Goal: Use online tool/utility: Utilize a website feature to perform a specific function

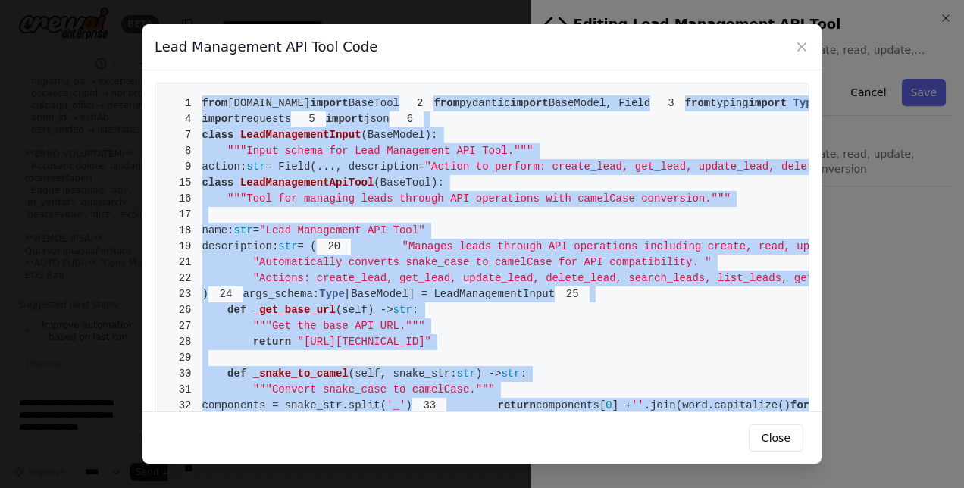
scroll to position [3000, 0]
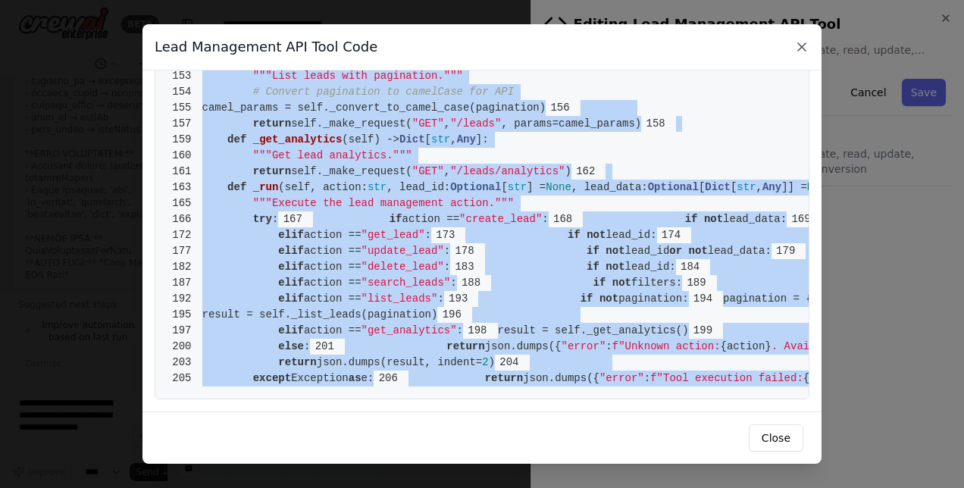
click at [807, 51] on icon at bounding box center [802, 46] width 15 height 15
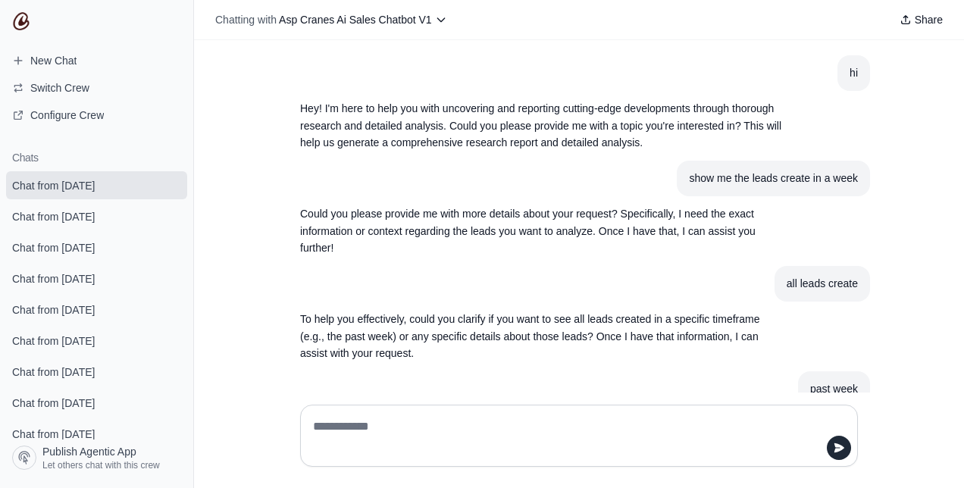
scroll to position [945, 0]
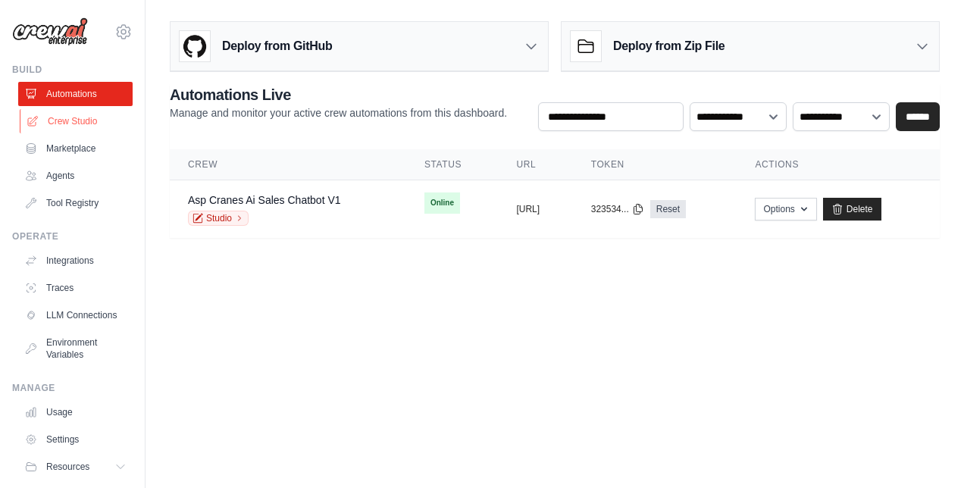
click at [85, 124] on link "Crew Studio" at bounding box center [77, 121] width 114 height 24
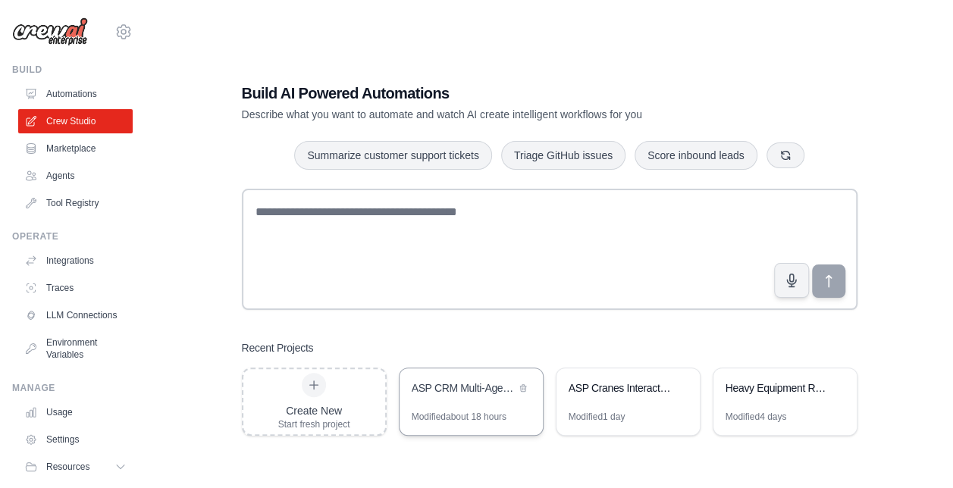
click at [453, 412] on div "Modified about 18 hours" at bounding box center [459, 417] width 95 height 12
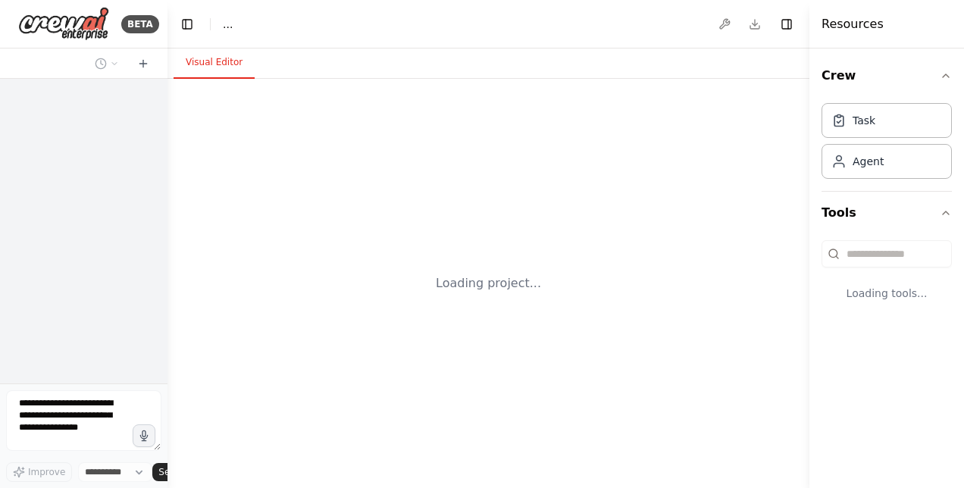
select select "****"
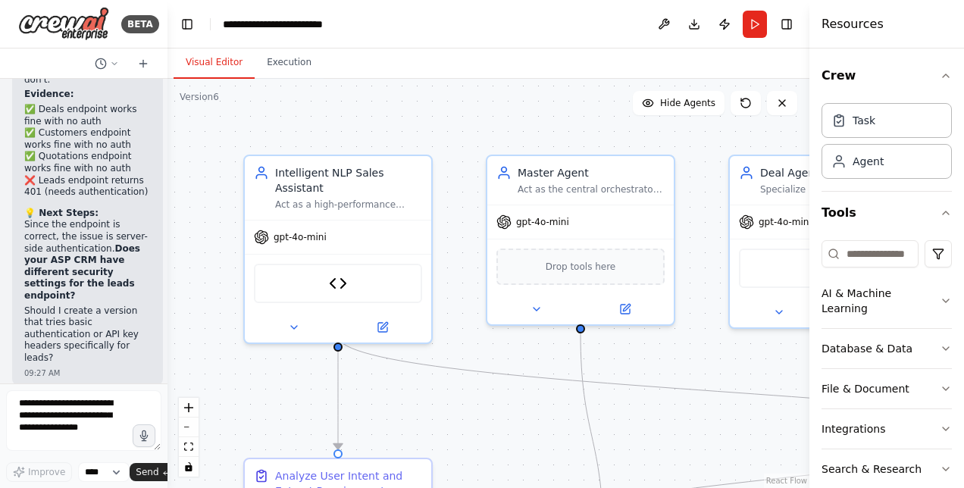
scroll to position [71774, 0]
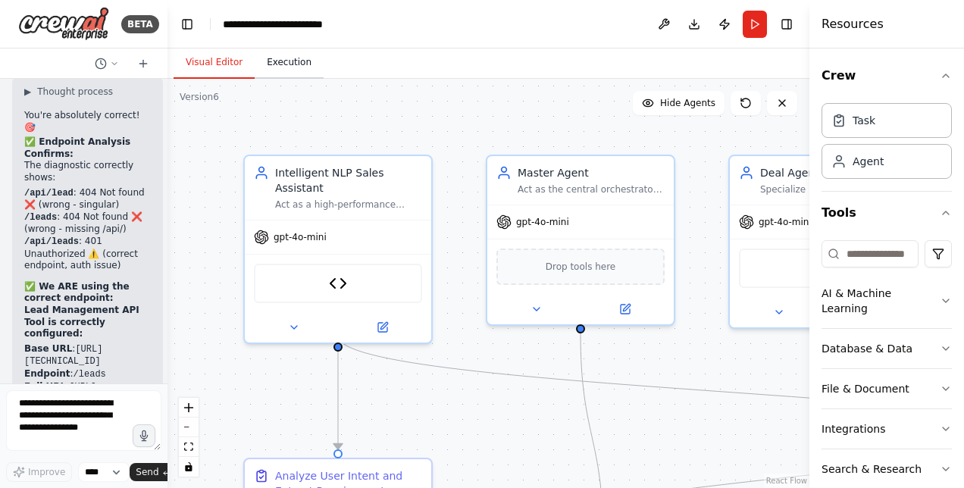
click at [293, 68] on button "Execution" at bounding box center [289, 63] width 69 height 32
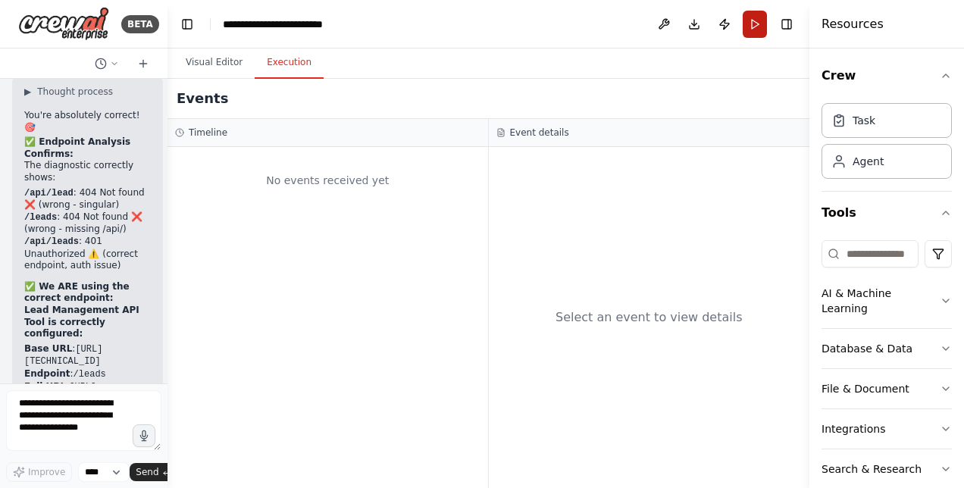
click at [756, 20] on button "Run" at bounding box center [755, 24] width 24 height 27
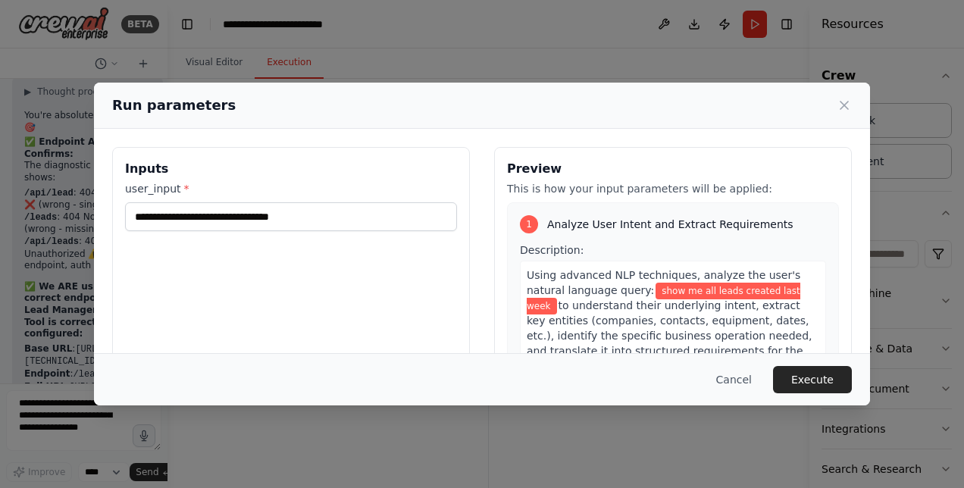
scroll to position [171, 0]
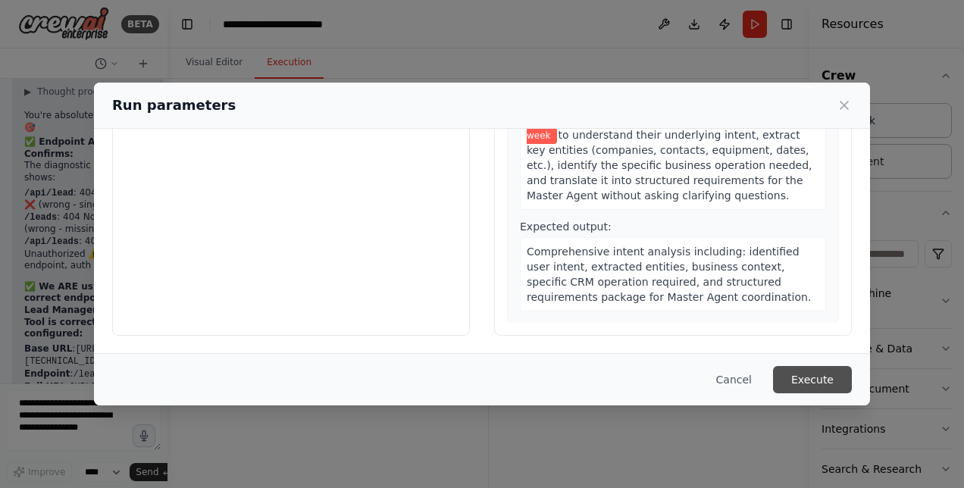
click at [829, 374] on button "Execute" at bounding box center [812, 379] width 79 height 27
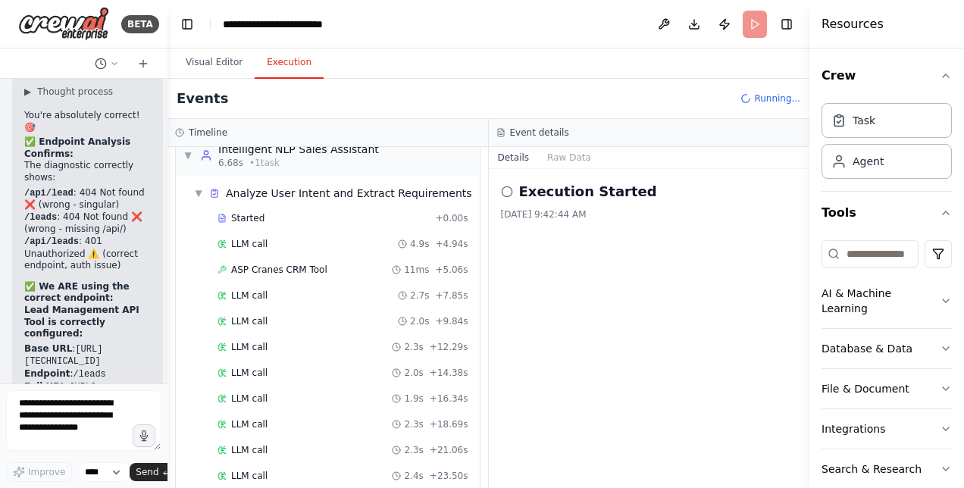
scroll to position [0, 0]
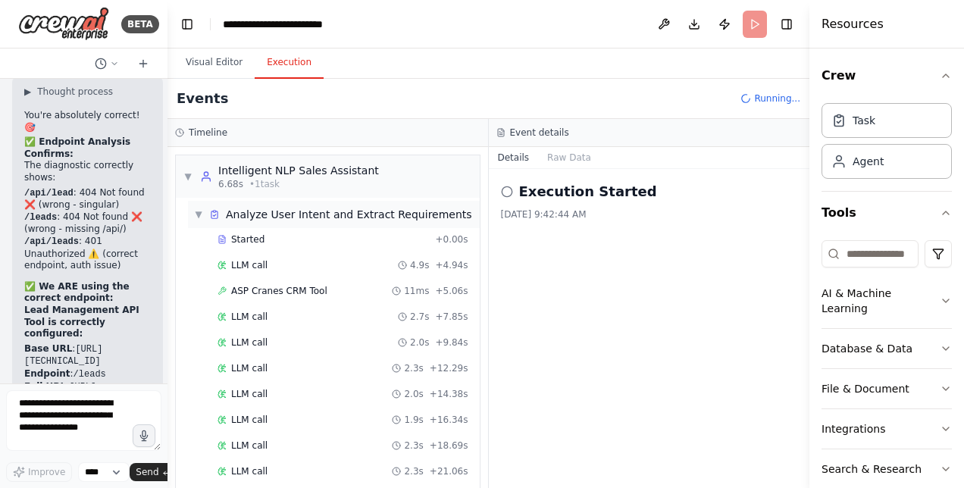
click at [198, 212] on span "▼" at bounding box center [198, 215] width 9 height 12
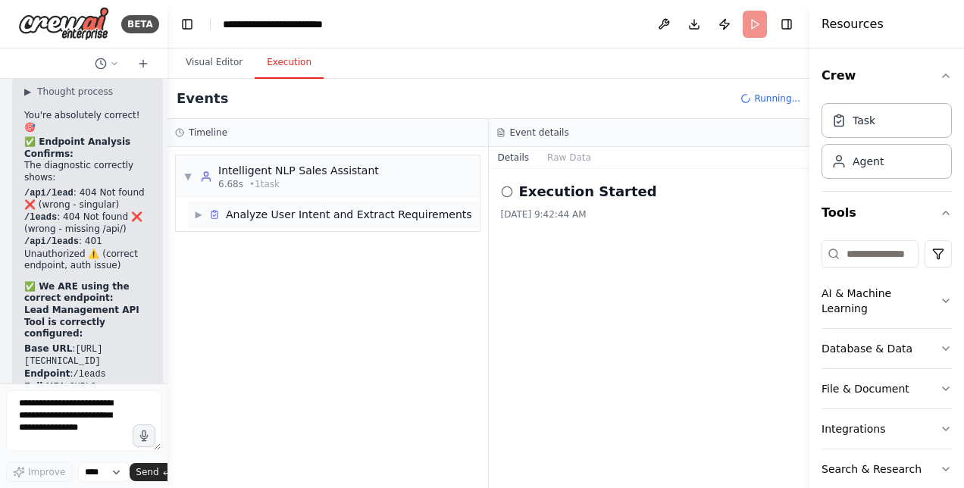
click at [198, 212] on span "▶" at bounding box center [198, 215] width 9 height 12
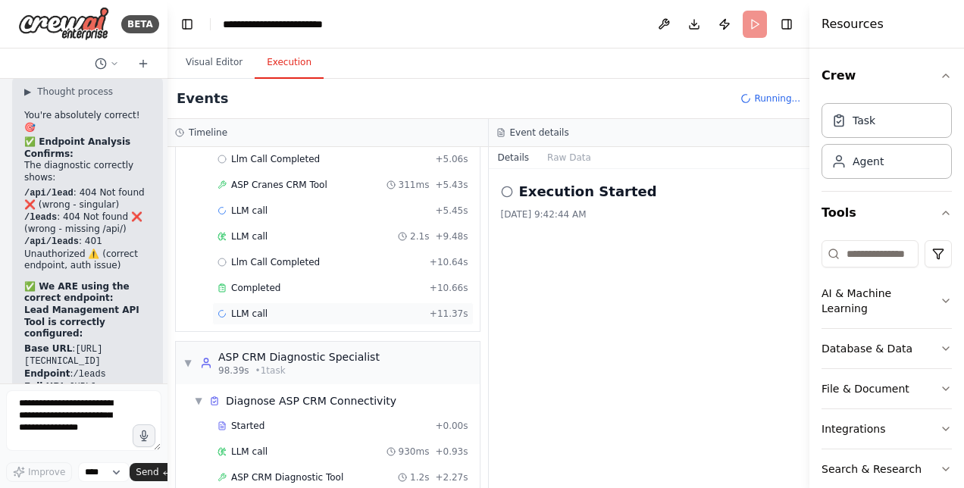
scroll to position [998, 0]
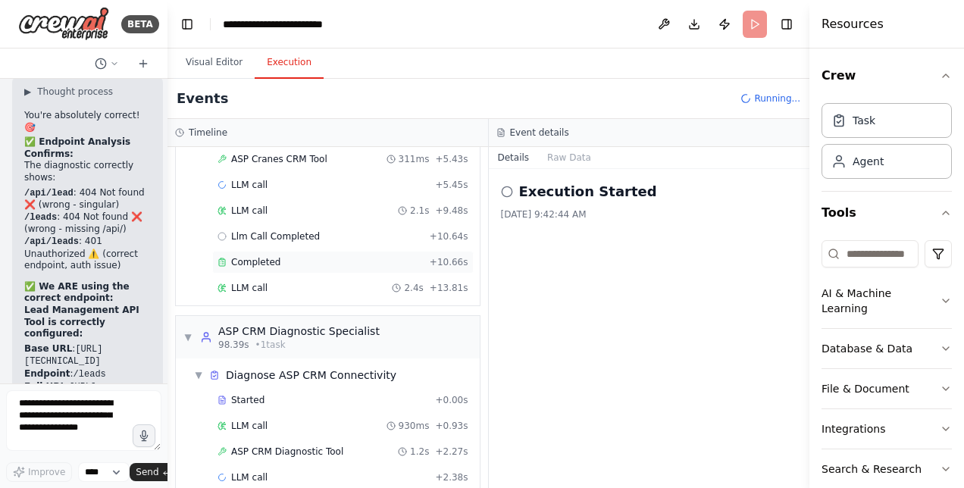
click at [270, 256] on span "Completed" at bounding box center [255, 262] width 49 height 12
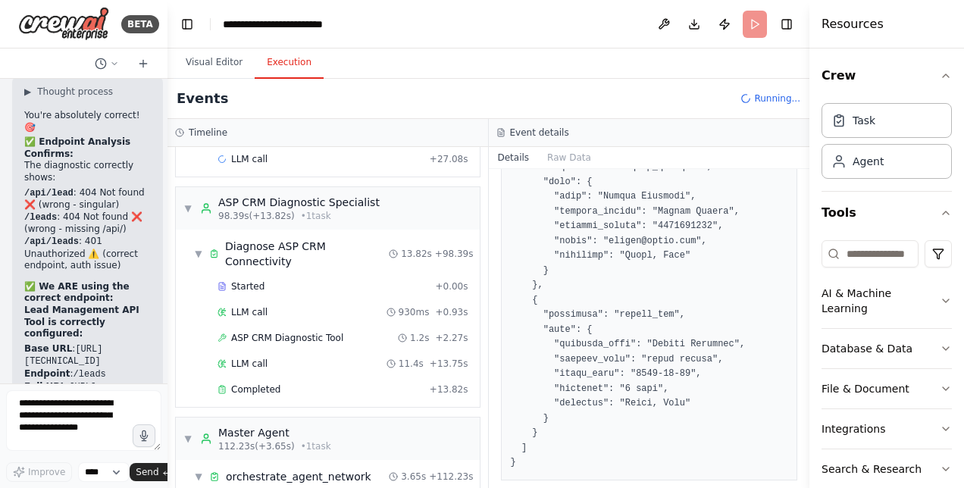
scroll to position [1291, 0]
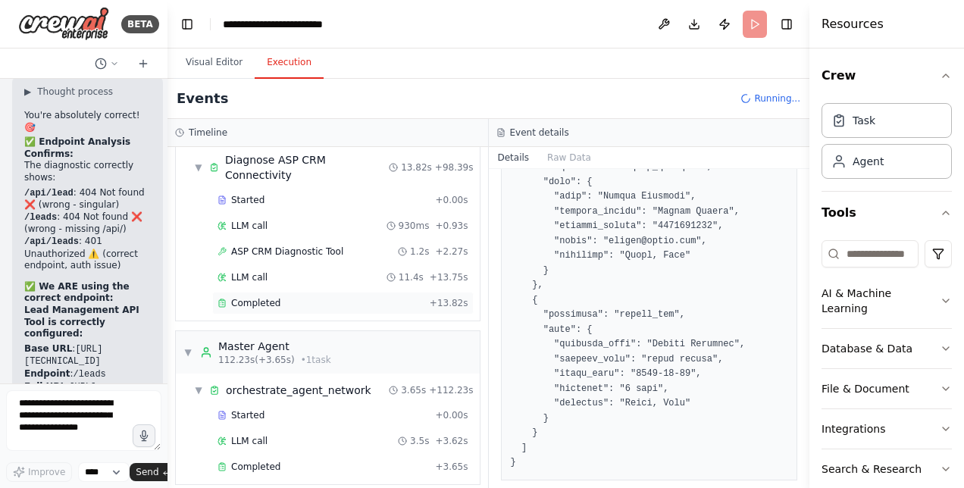
click at [253, 297] on span "Completed" at bounding box center [255, 303] width 49 height 12
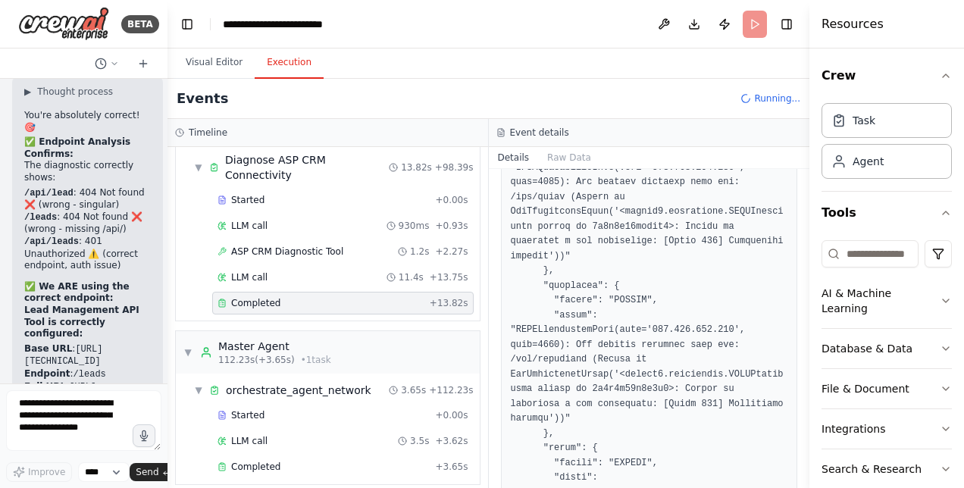
scroll to position [1316, 0]
drag, startPoint x: 807, startPoint y: 331, endPoint x: 804, endPoint y: 306, distance: 25.2
click at [804, 306] on button "Toggle Sidebar" at bounding box center [810, 244] width 12 height 488
drag, startPoint x: 804, startPoint y: 318, endPoint x: 803, endPoint y: 246, distance: 72.8
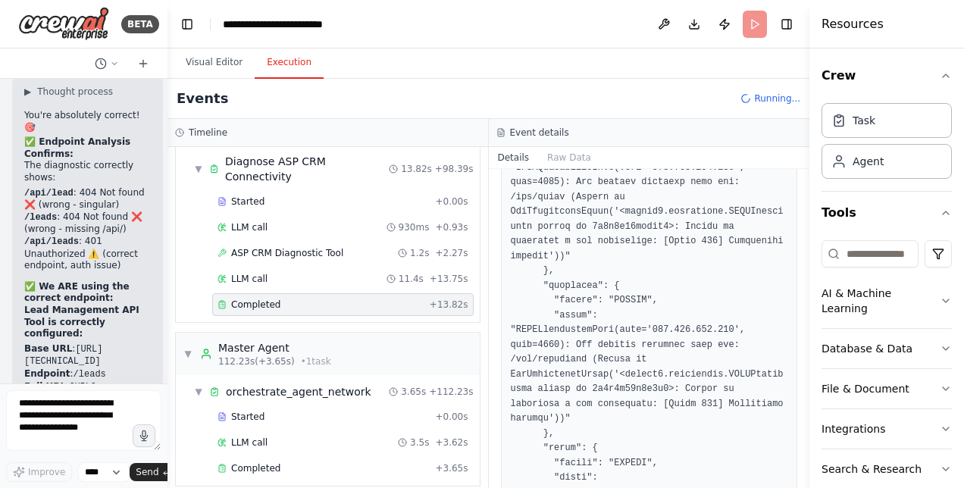
click at [803, 246] on div "BETA Hello! I'm the CrewAI assistant. What kind of automation do you want to bu…" at bounding box center [482, 244] width 964 height 488
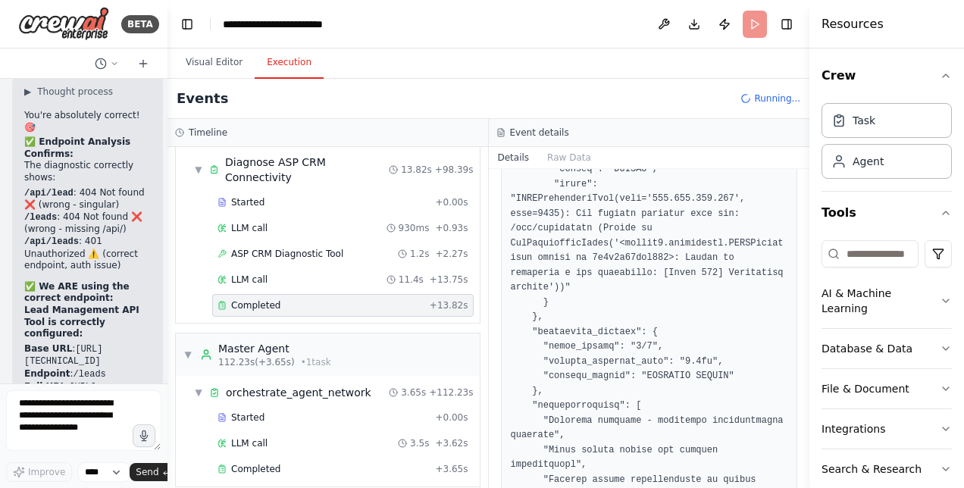
scroll to position [987, 0]
click at [282, 463] on div "Completed" at bounding box center [324, 469] width 212 height 12
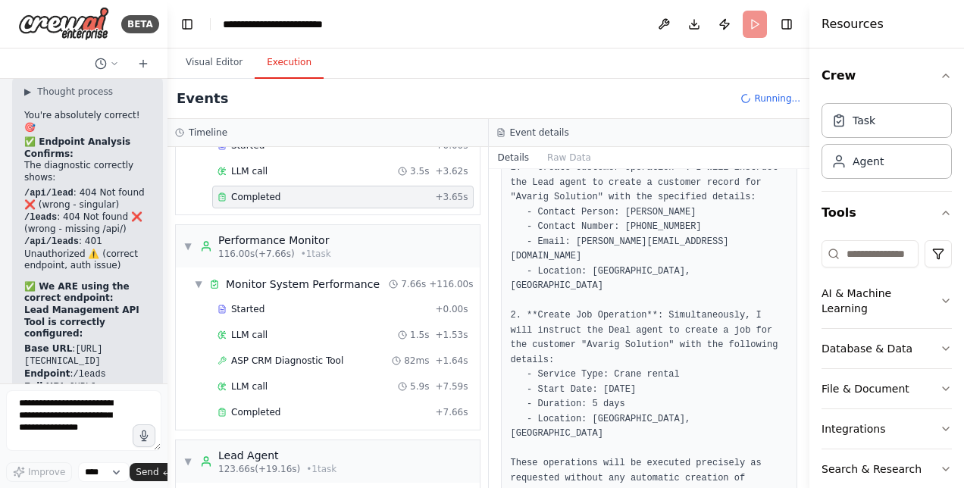
scroll to position [1776, 0]
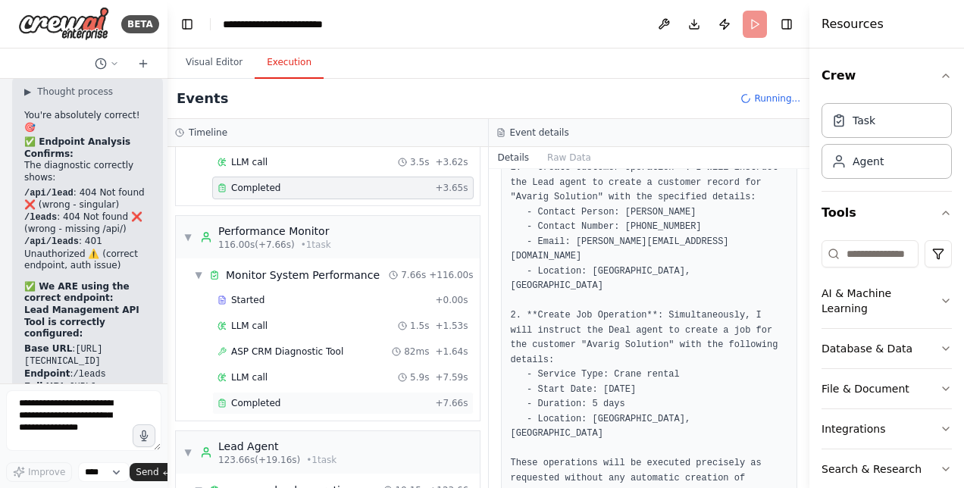
click at [253, 397] on span "Completed" at bounding box center [255, 403] width 49 height 12
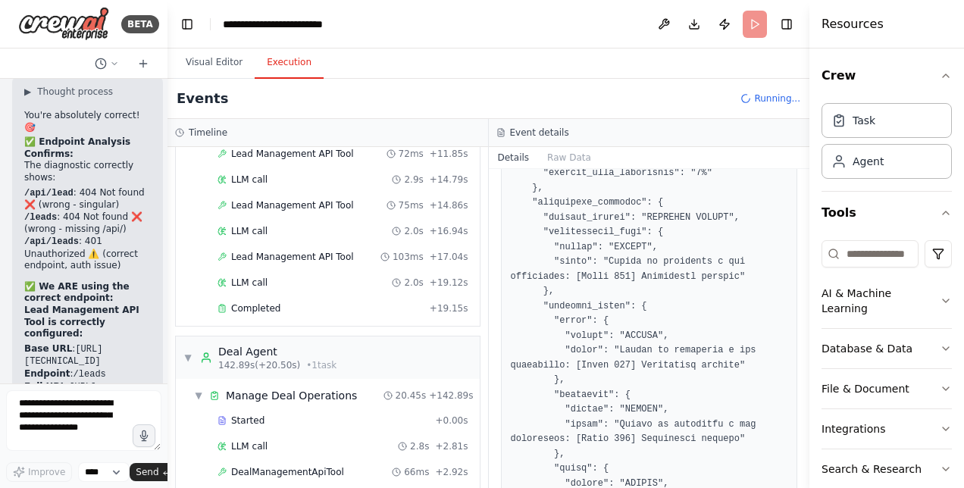
scroll to position [2437, 0]
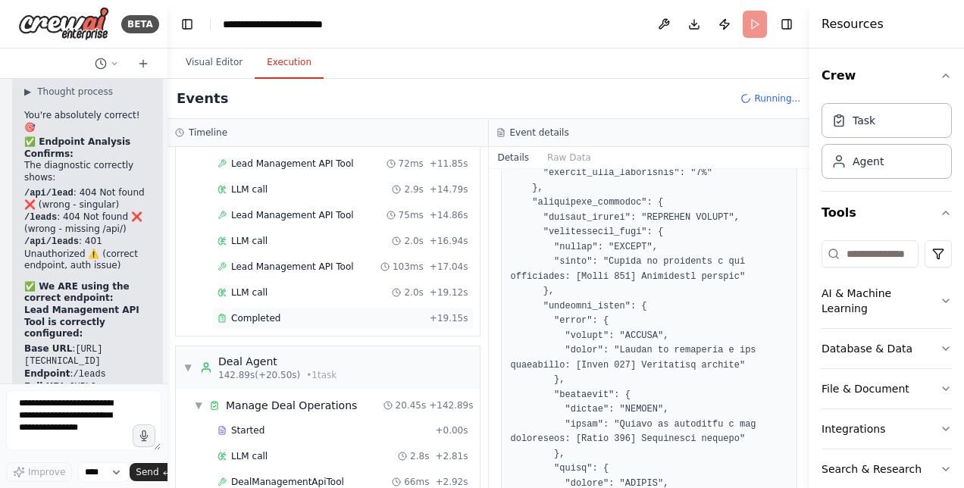
click at [252, 307] on div "Completed + 19.15s" at bounding box center [343, 318] width 262 height 23
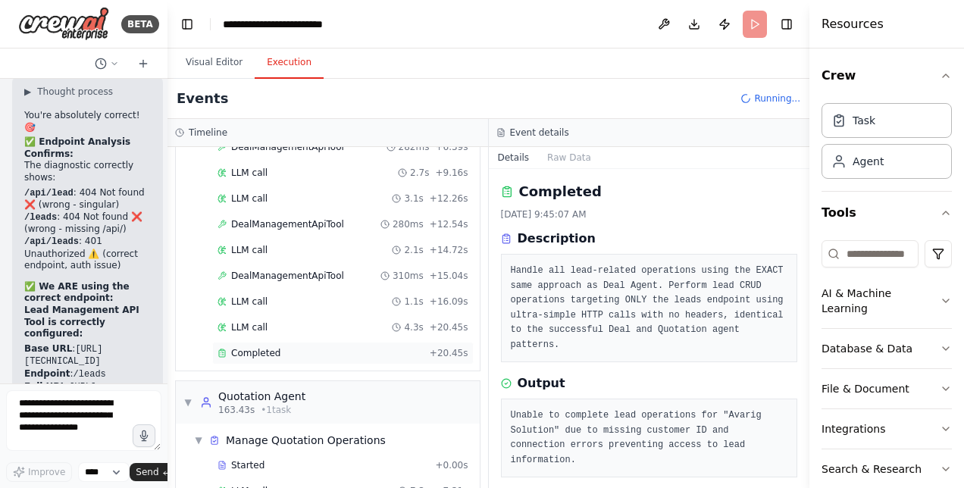
scroll to position [2952, 0]
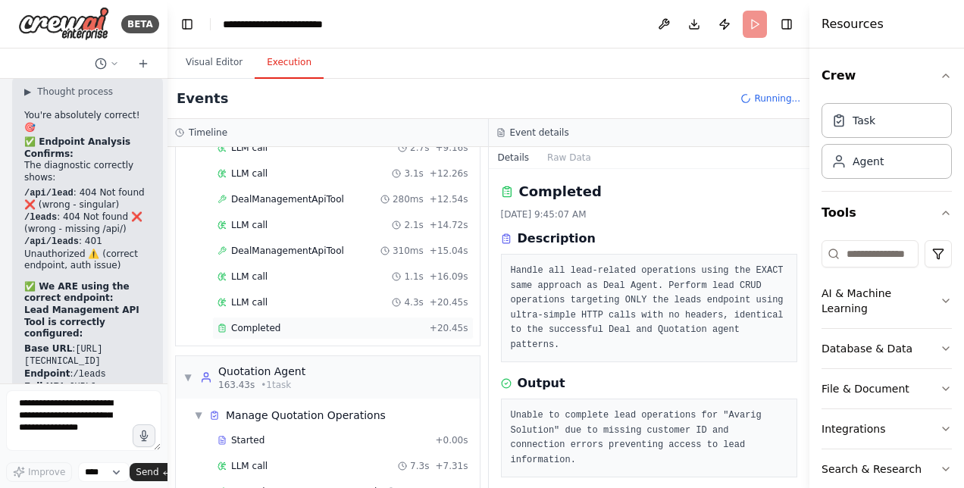
click at [278, 317] on div "Completed + 20.45s" at bounding box center [343, 328] width 262 height 23
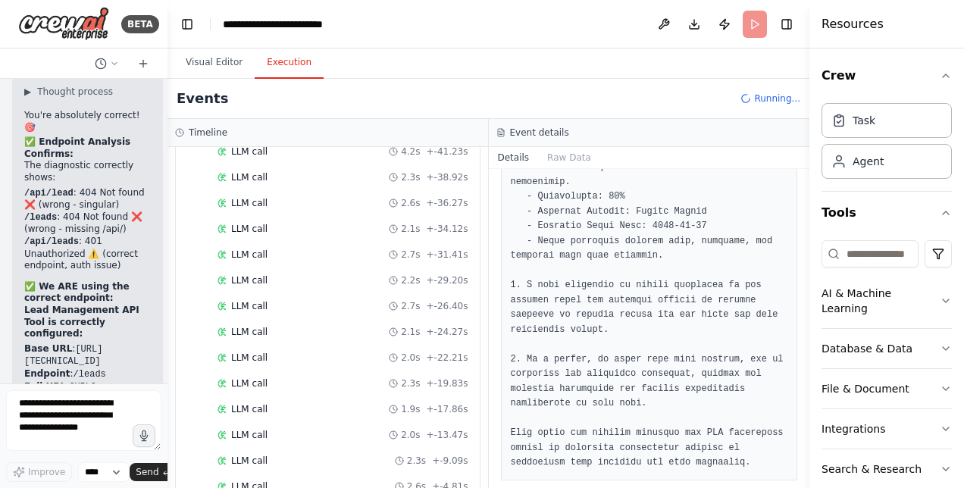
scroll to position [0, 0]
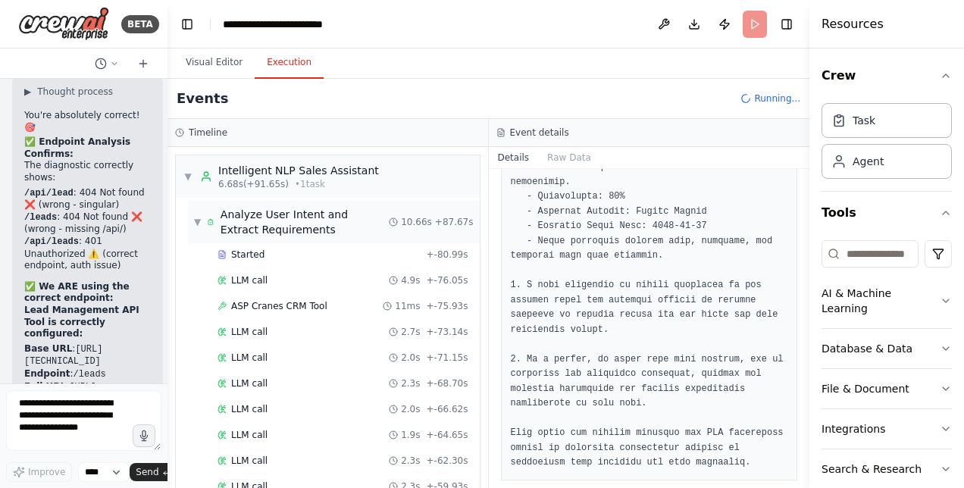
click at [196, 217] on span "▼" at bounding box center [197, 222] width 7 height 12
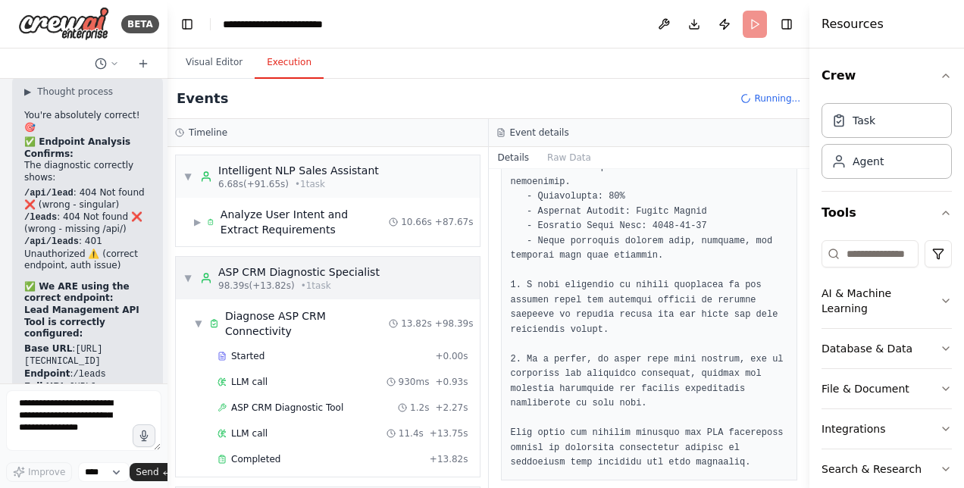
click at [190, 279] on span "▼" at bounding box center [187, 278] width 9 height 12
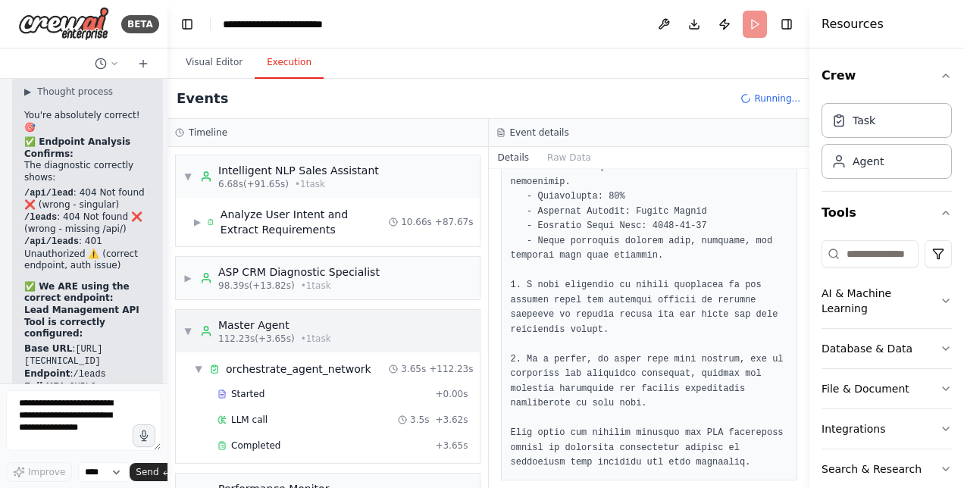
click at [190, 325] on div "▼ Intelligent NLP Sales Assistant 6.68s (+91.65s) • 1 task ▶ Analyze User Inten…" at bounding box center [328, 317] width 321 height 341
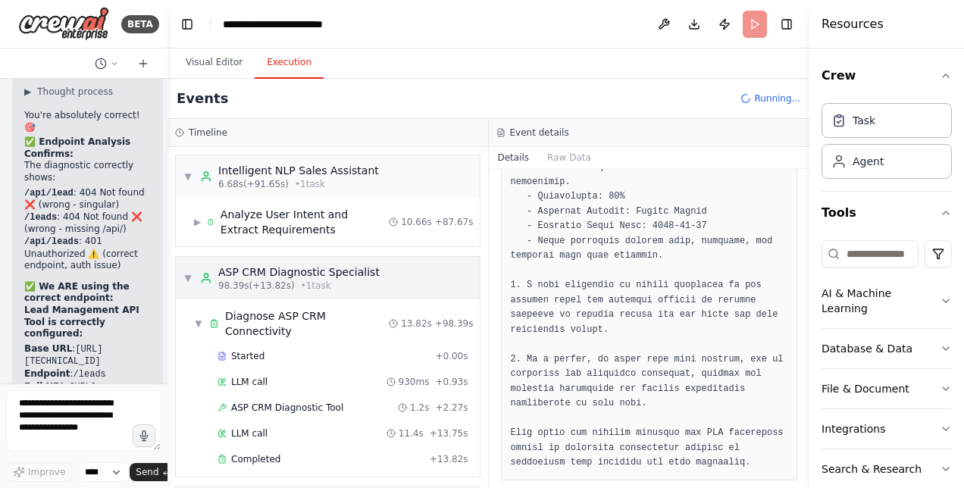
click at [186, 280] on span "▼" at bounding box center [187, 278] width 9 height 12
click at [191, 345] on div "Started + 0.00s LLM call 930ms + 0.93s ASP CRM Diagnostic Tool 1.2s + 2.27s LLM…" at bounding box center [334, 409] width 292 height 129
click at [188, 282] on span "▼" at bounding box center [187, 278] width 9 height 12
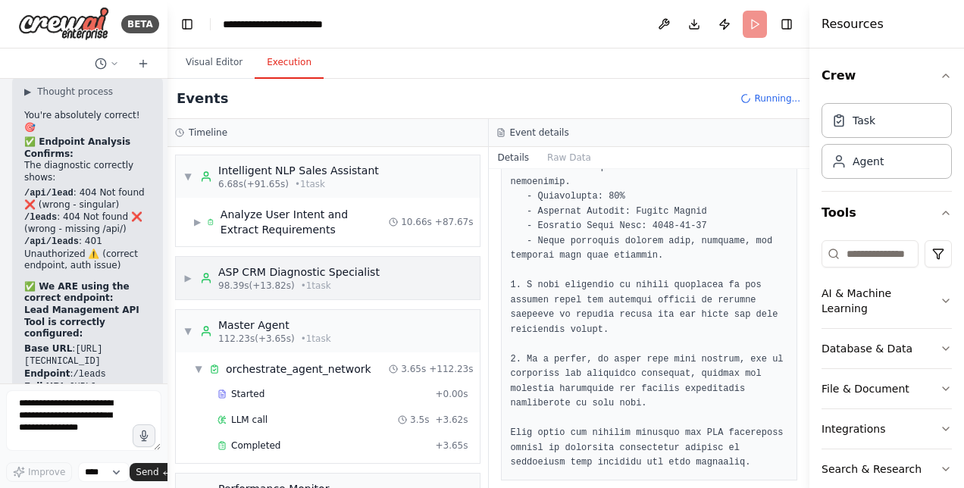
click at [188, 282] on span "▶" at bounding box center [187, 278] width 9 height 12
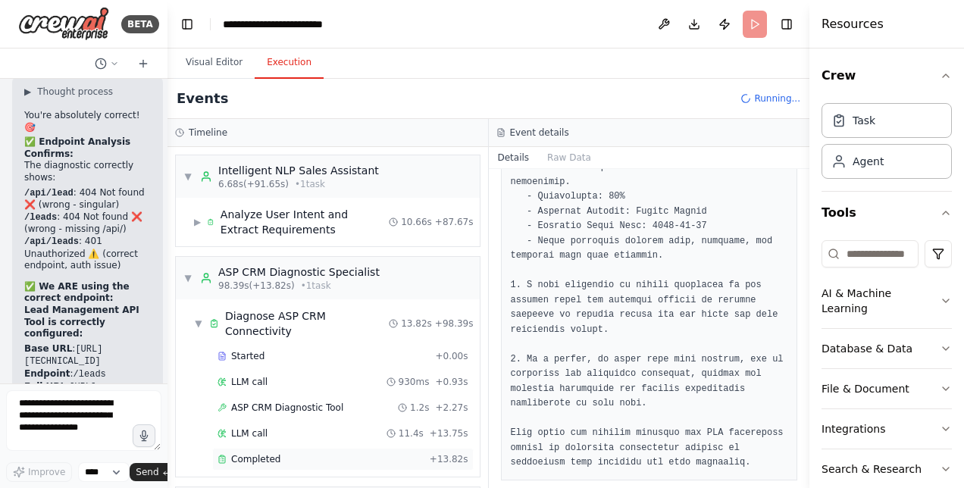
click at [268, 453] on span "Completed" at bounding box center [255, 459] width 49 height 12
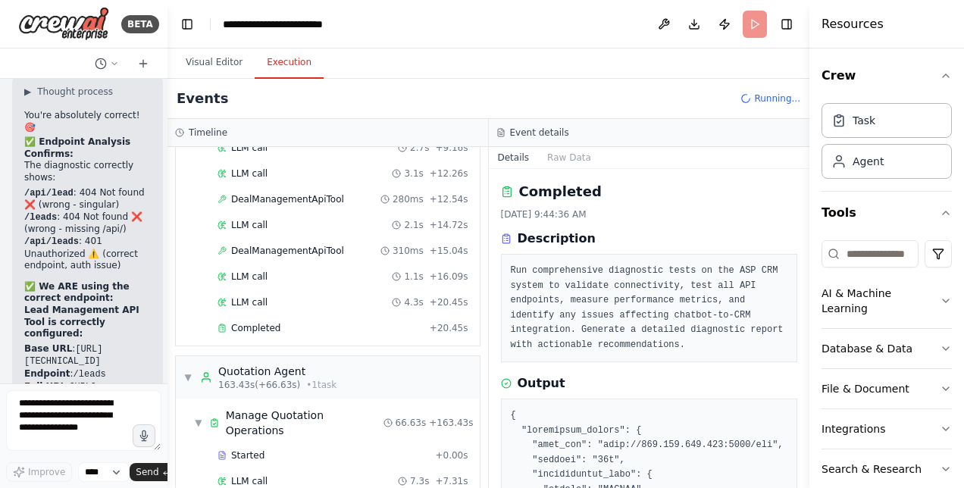
scroll to position [1479, 0]
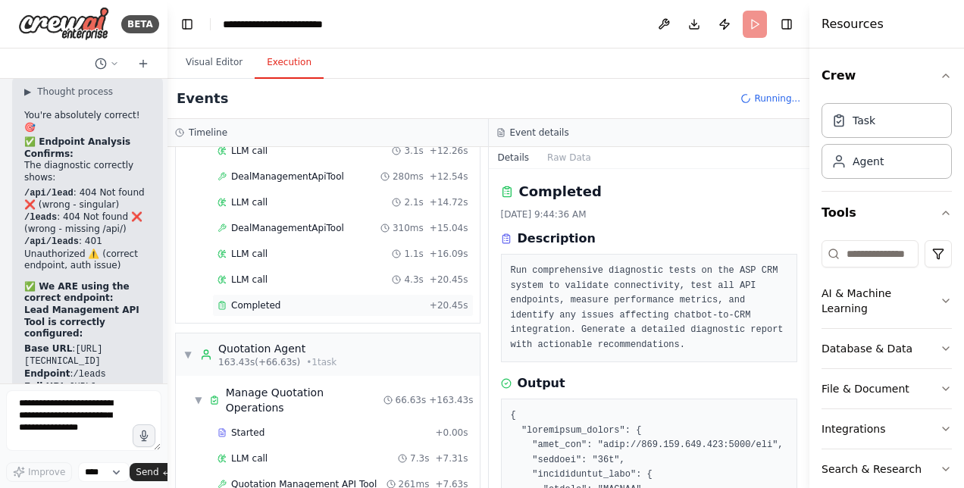
click at [249, 294] on div "Completed + 20.45s" at bounding box center [343, 305] width 262 height 23
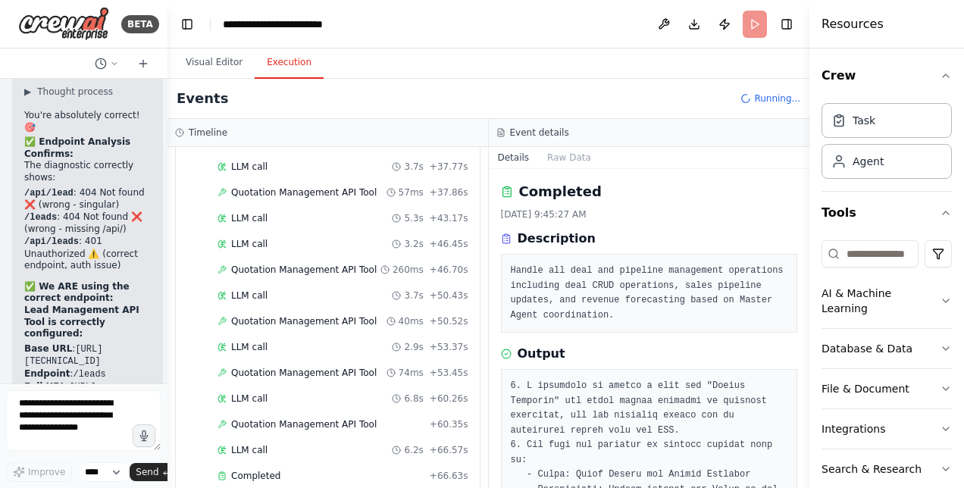
scroll to position [2366, 0]
click at [265, 470] on span "Completed" at bounding box center [255, 476] width 49 height 12
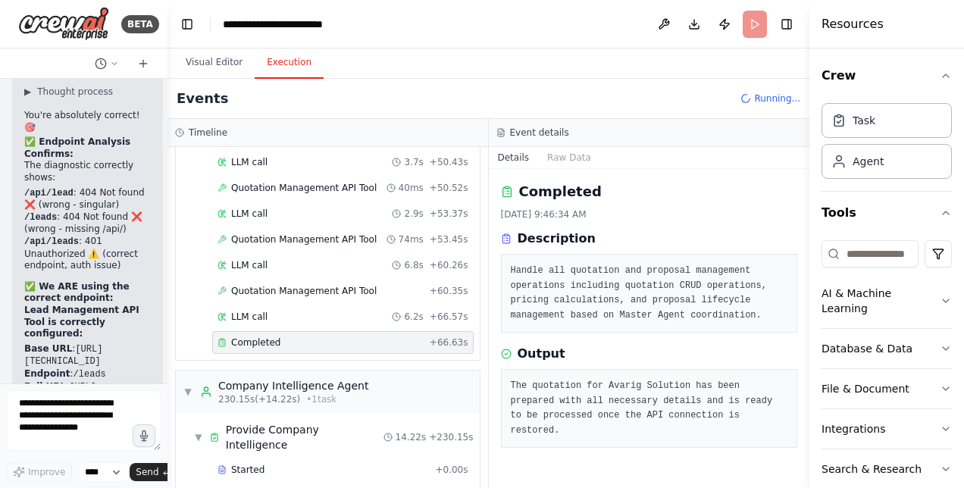
scroll to position [2551, 0]
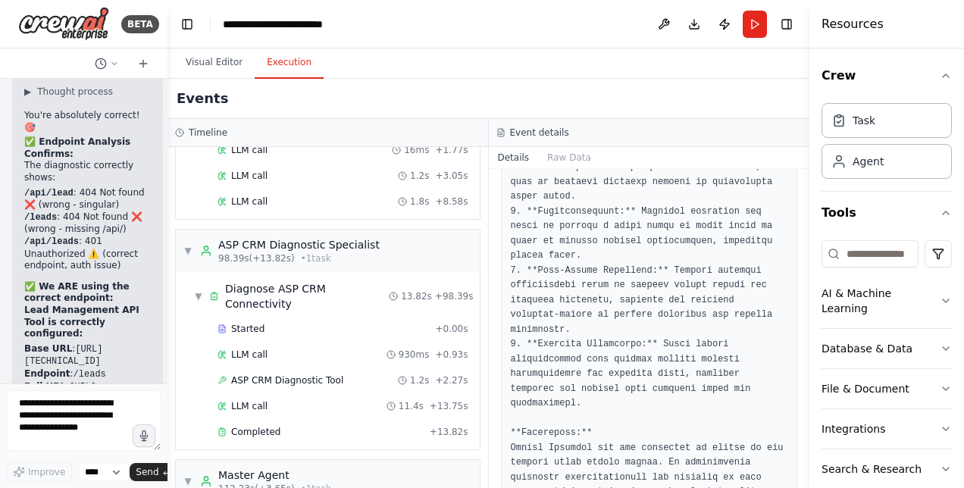
scroll to position [0, 0]
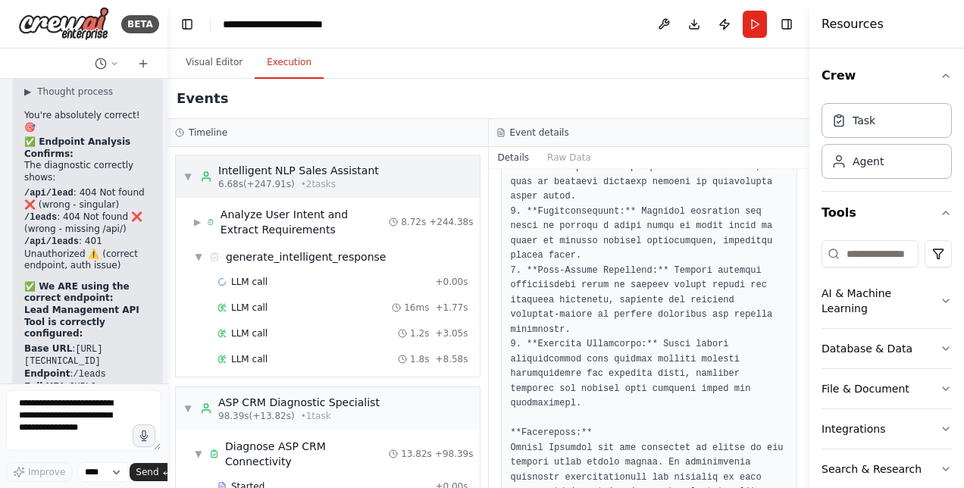
click at [187, 171] on span "▼" at bounding box center [187, 177] width 9 height 12
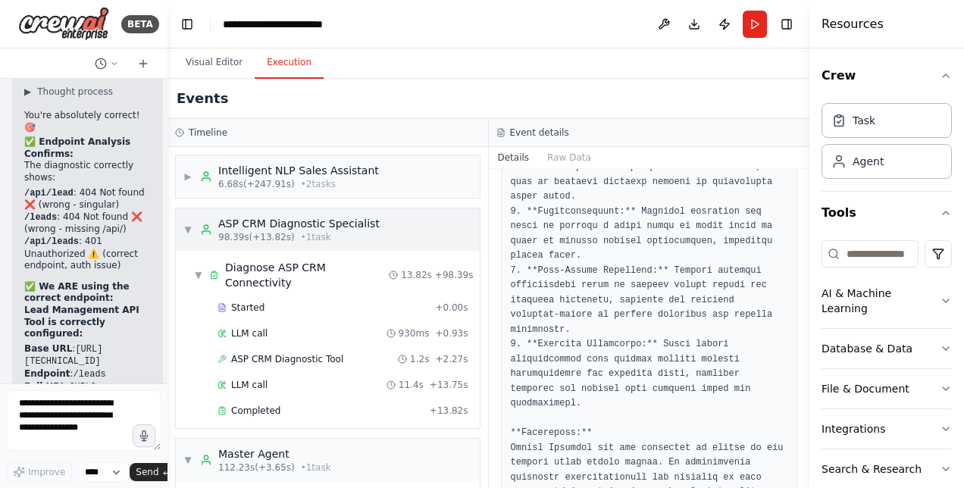
click at [185, 226] on span "▼" at bounding box center [187, 230] width 9 height 12
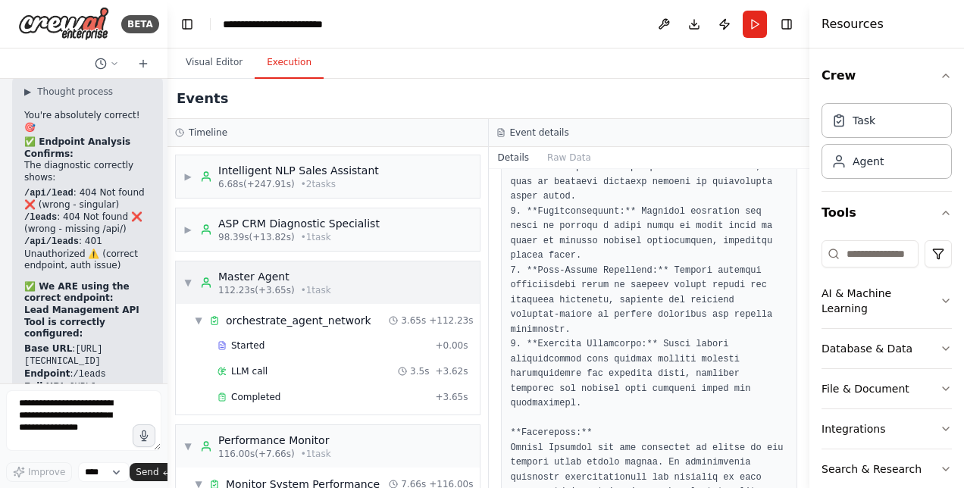
click at [189, 279] on span "▼" at bounding box center [187, 283] width 9 height 12
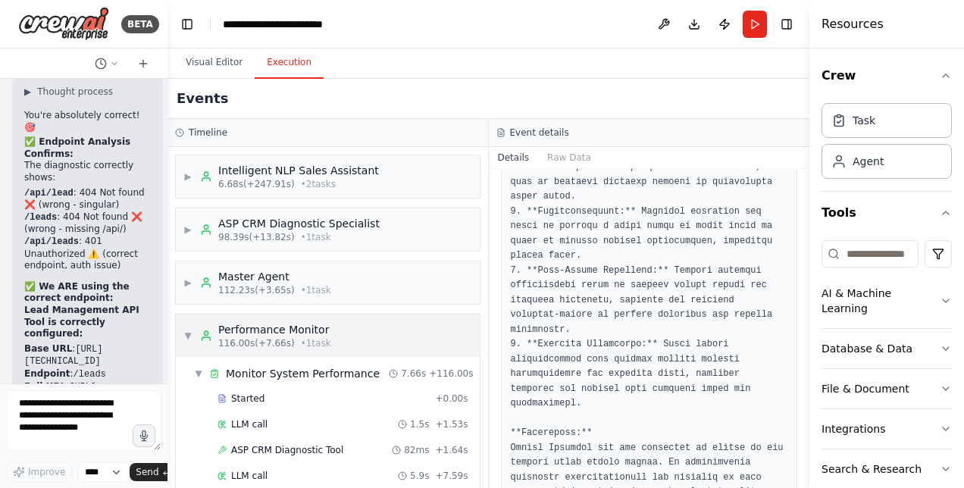
click at [188, 338] on span "▼" at bounding box center [187, 336] width 9 height 12
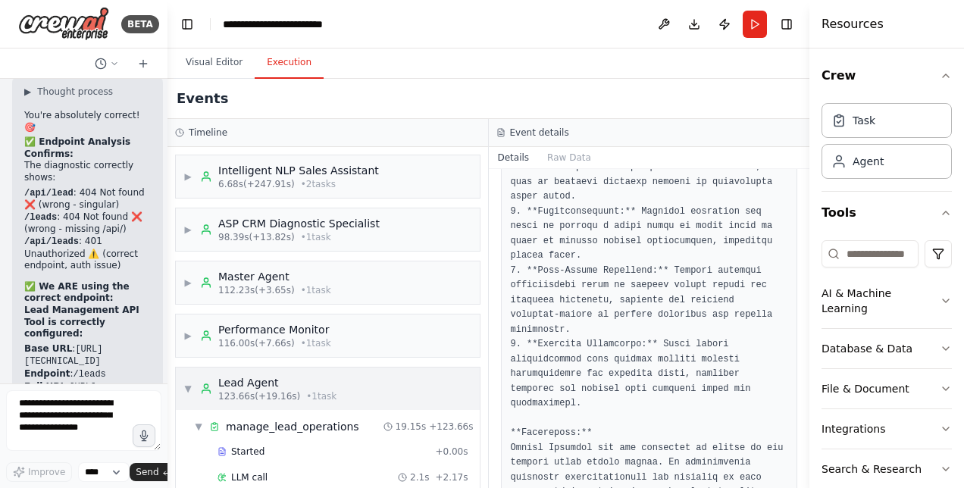
click at [190, 383] on span "▼" at bounding box center [187, 389] width 9 height 12
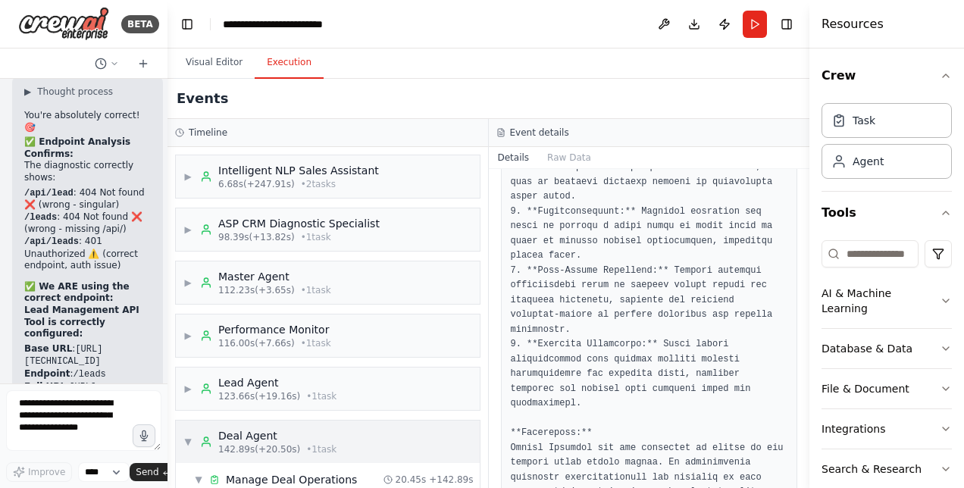
click at [188, 432] on div "▼ Deal Agent 142.89s (+20.50s) • 1 task" at bounding box center [259, 441] width 153 height 27
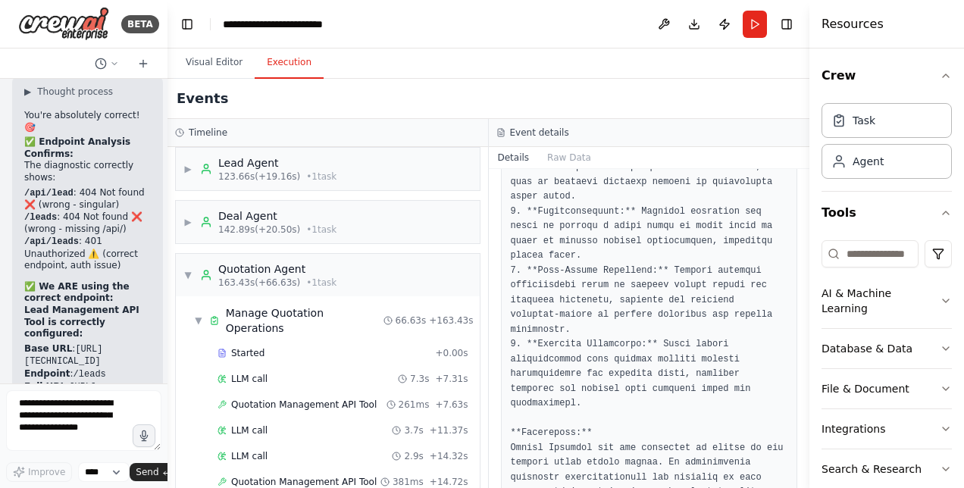
scroll to position [241, 0]
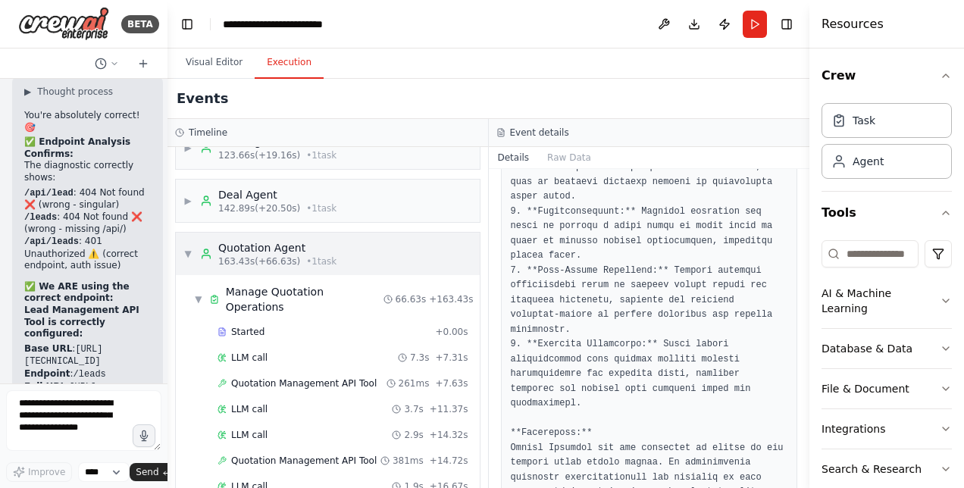
click at [187, 248] on span "▼" at bounding box center [187, 254] width 9 height 12
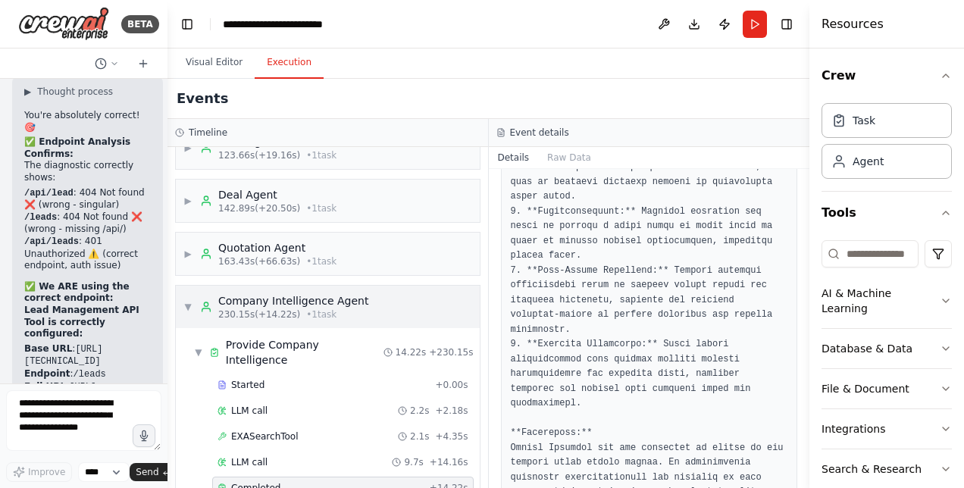
click at [190, 302] on span "▼" at bounding box center [187, 307] width 9 height 12
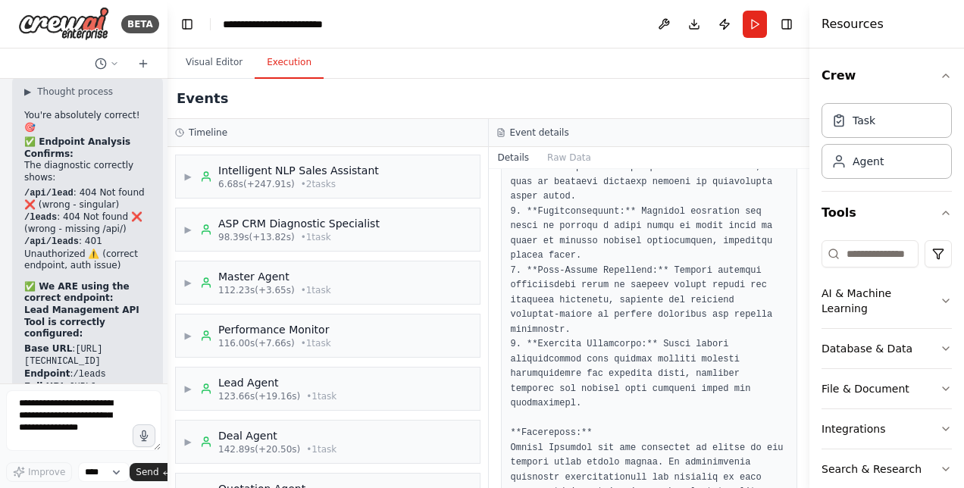
scroll to position [94, 0]
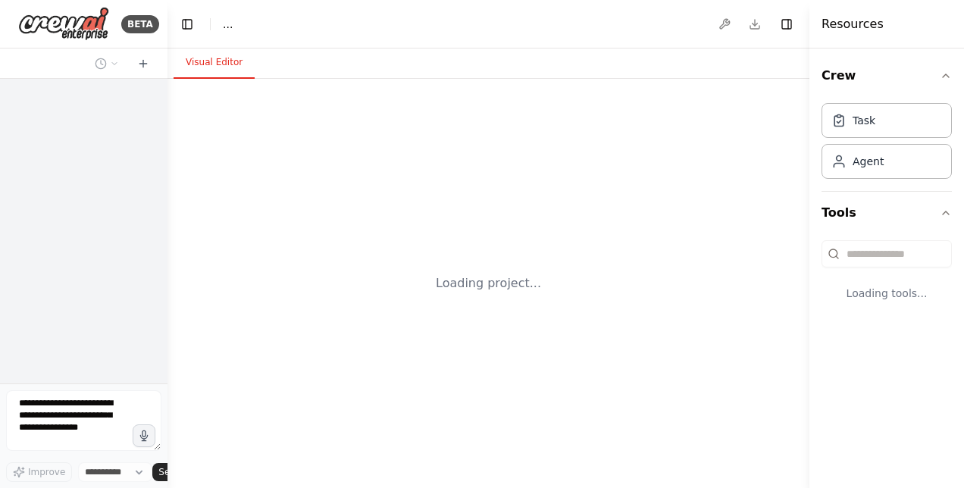
select select "****"
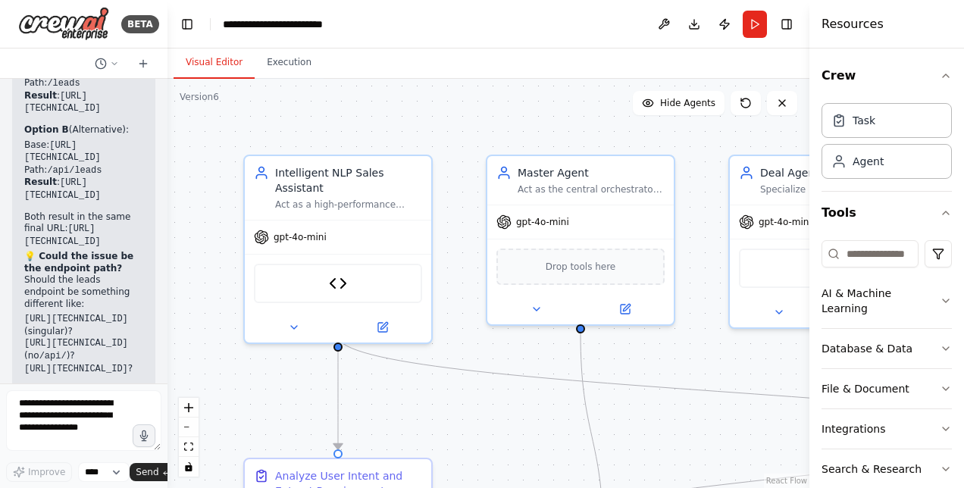
scroll to position [71774, 0]
